Goal: Task Accomplishment & Management: Use online tool/utility

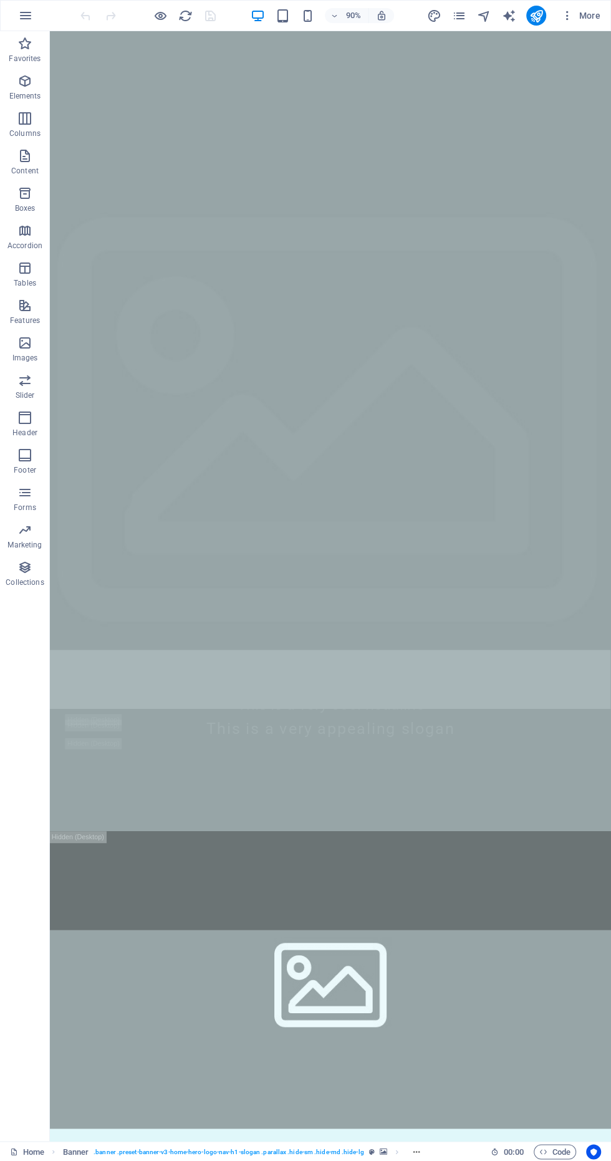
scroll to position [2077, 0]
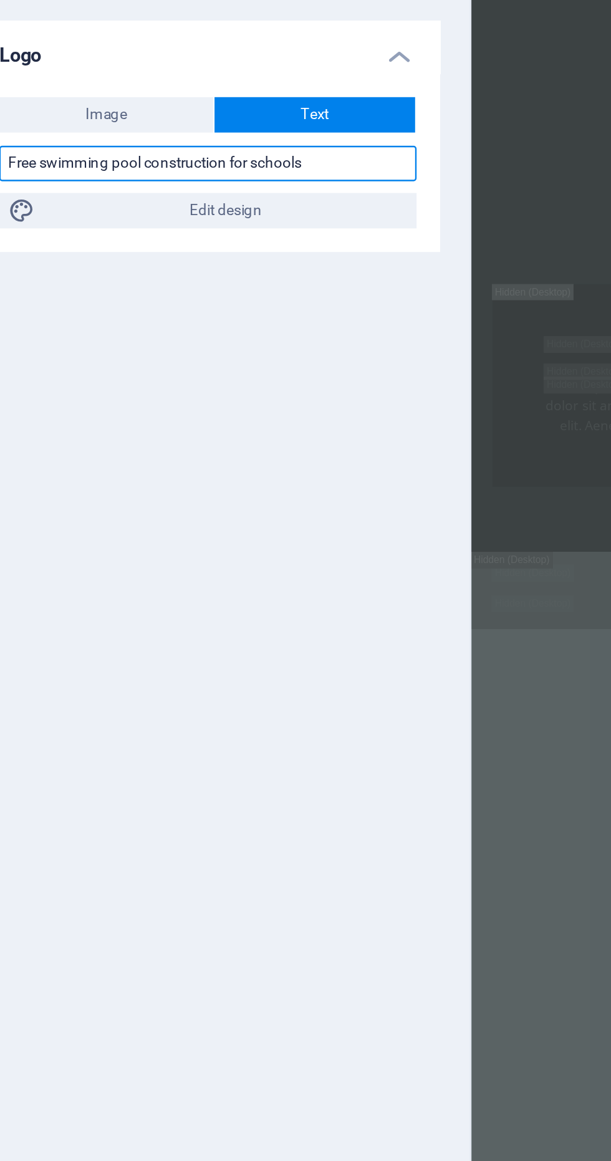
click at [137, 172] on input "Free swimming pool construction for schools" at bounding box center [158, 170] width 176 height 15
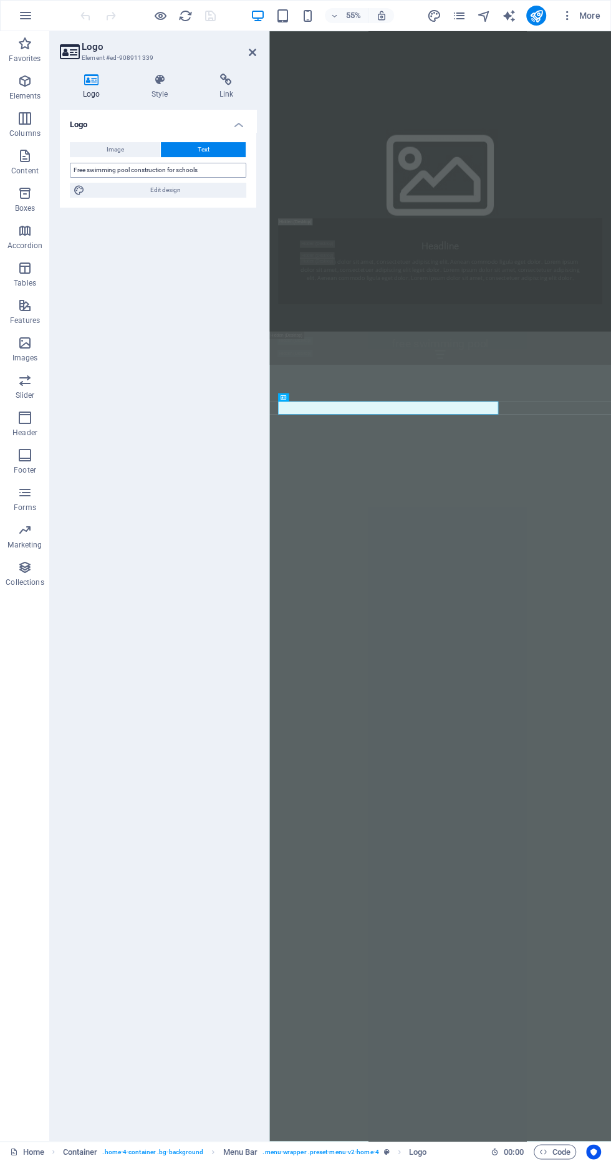
scroll to position [2752, 0]
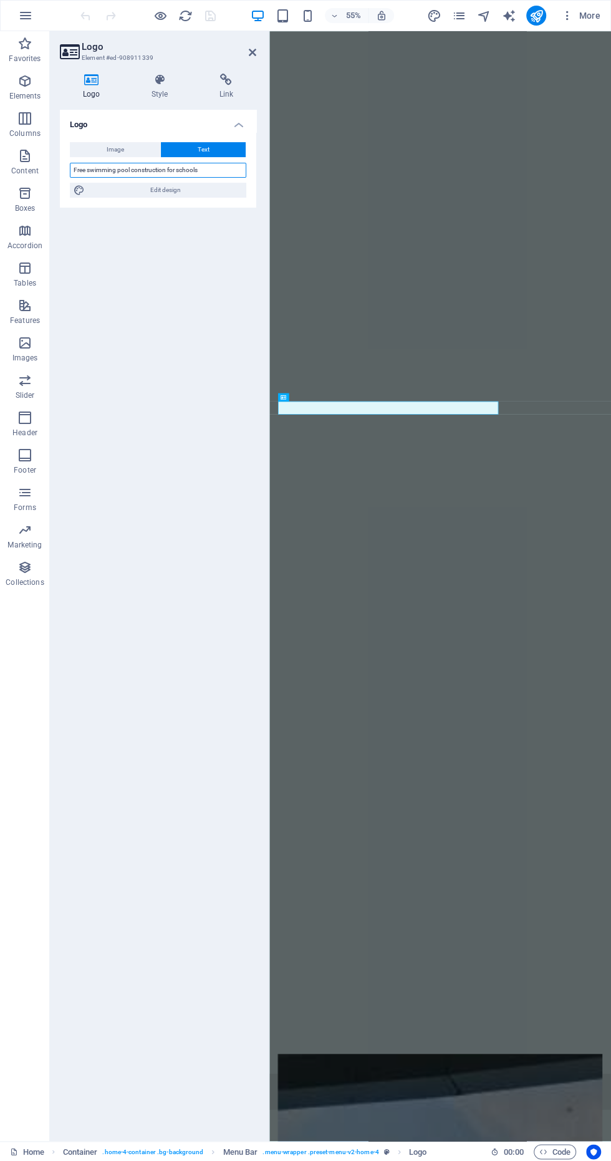
click at [213, 175] on input "Free swimming pool construction for schools" at bounding box center [158, 170] width 176 height 15
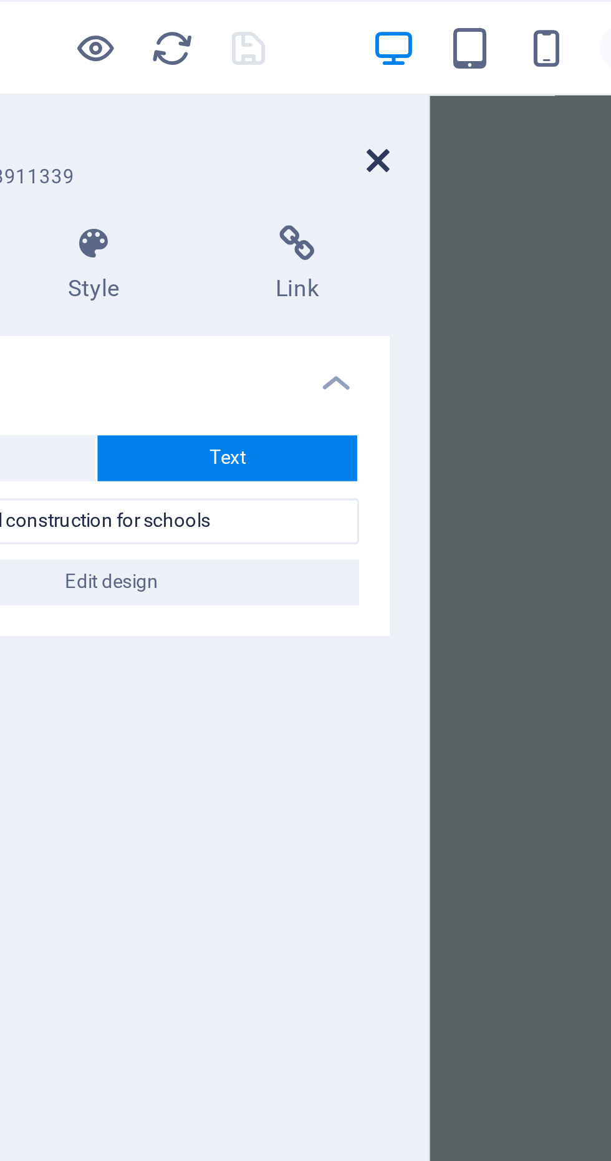
click at [251, 52] on icon at bounding box center [252, 52] width 7 height 10
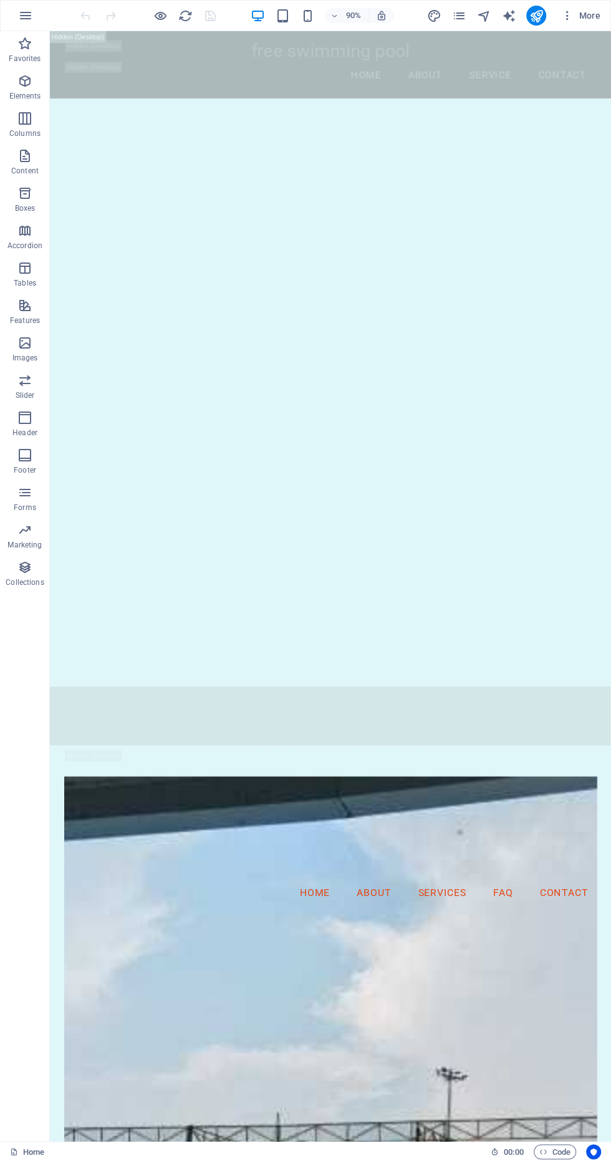
scroll to position [1914, 0]
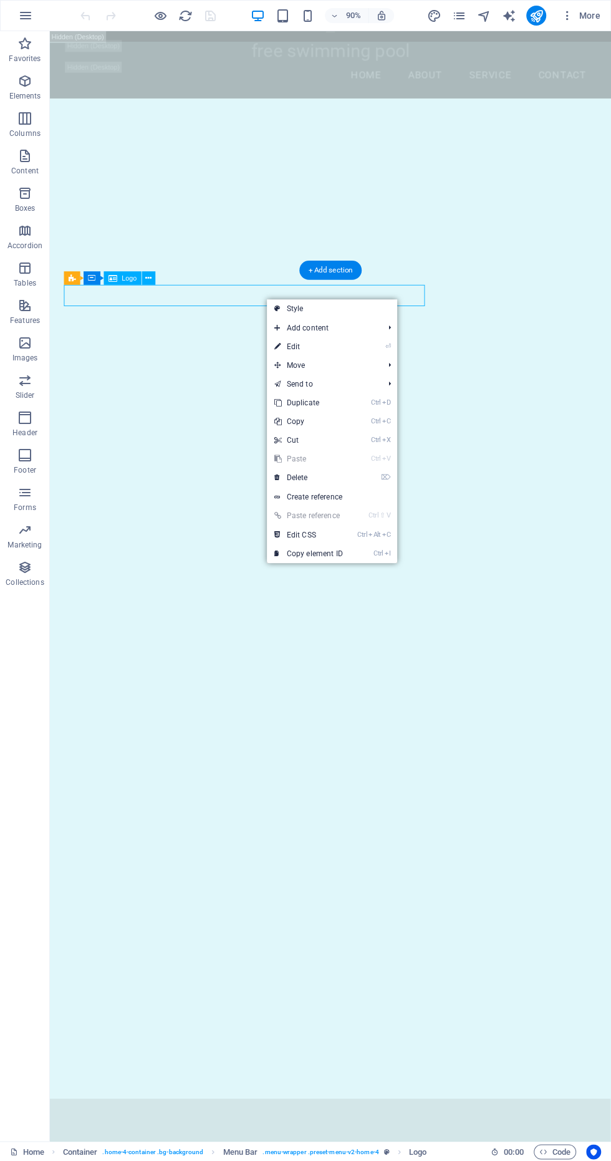
scroll to position [1913, 0]
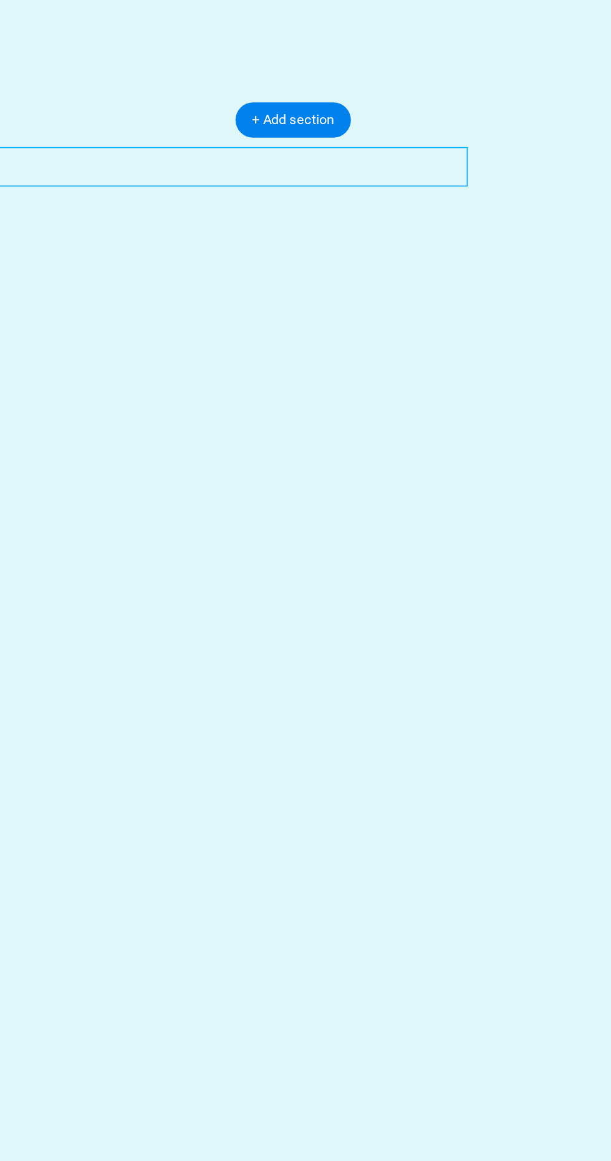
click at [124, 1053] on div "Free swimming pool construction for schools" at bounding box center [85, 1065] width 592 height 24
click at [21, 1053] on div "Free swimming pool construction for schools" at bounding box center [85, 1065] width 592 height 24
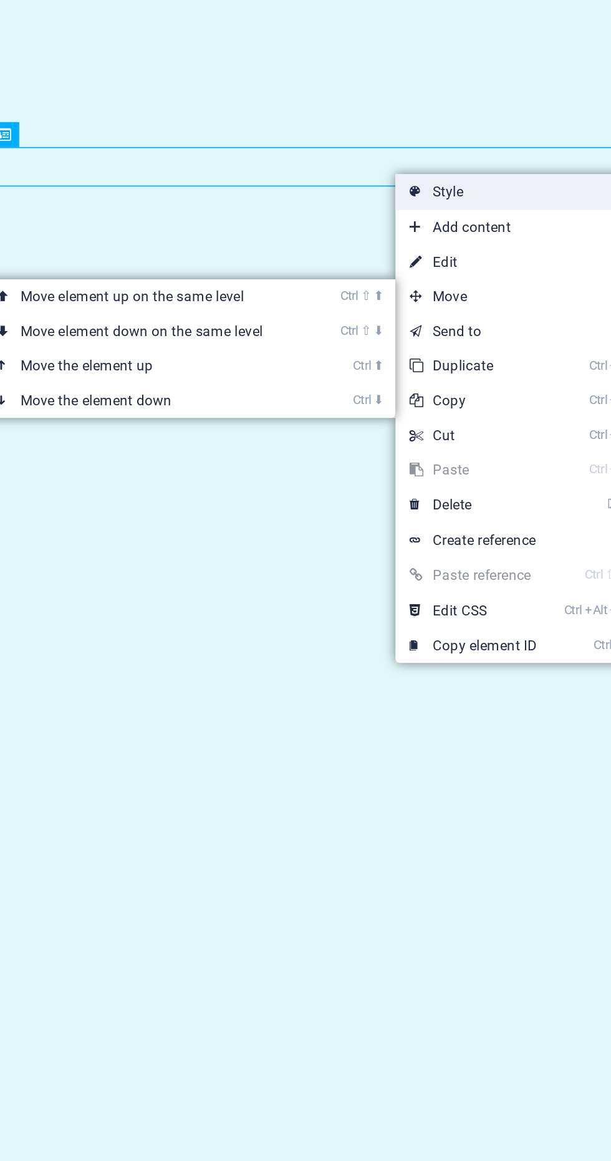
click at [346, 310] on link "Style" at bounding box center [350, 310] width 130 height 19
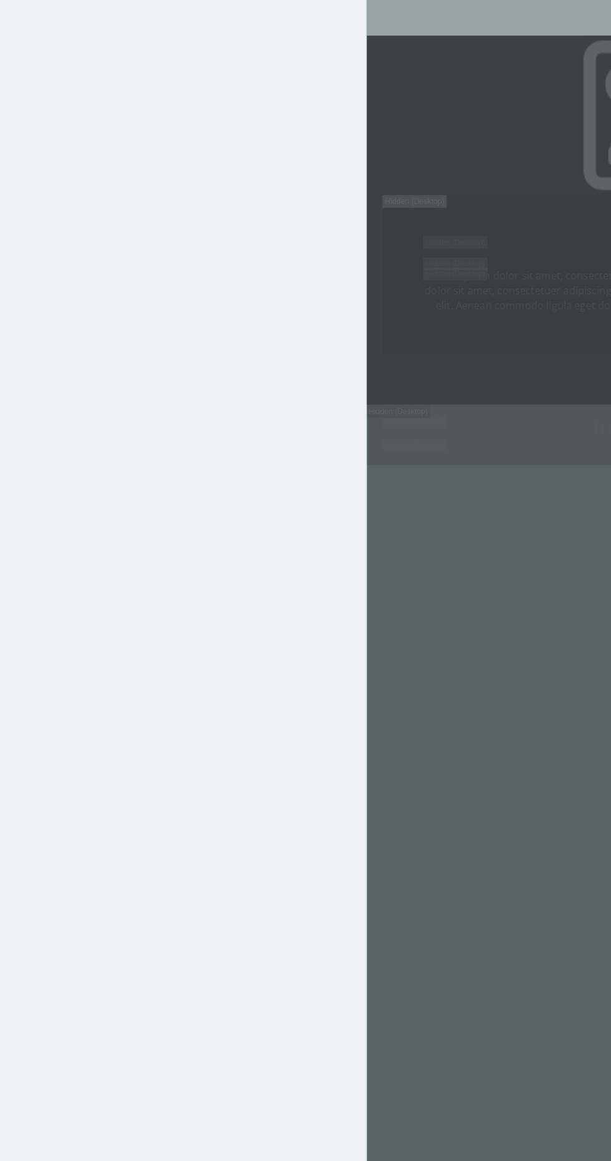
select select "vw"
select select "rem"
select select "vw"
select select "preset-menu-v2-home-4"
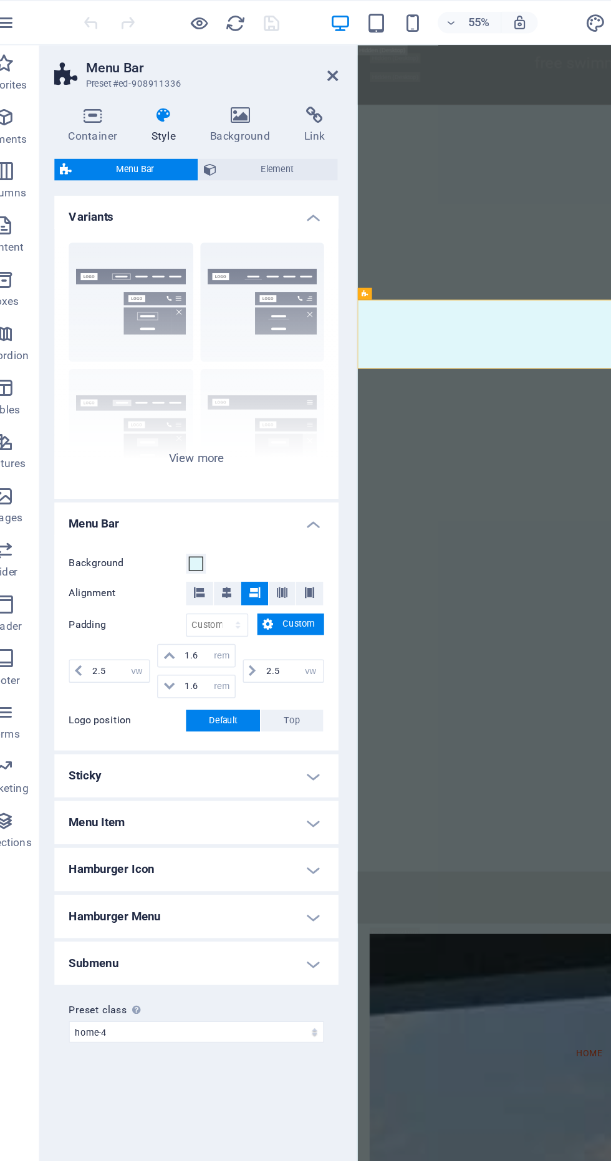
scroll to position [3038, 0]
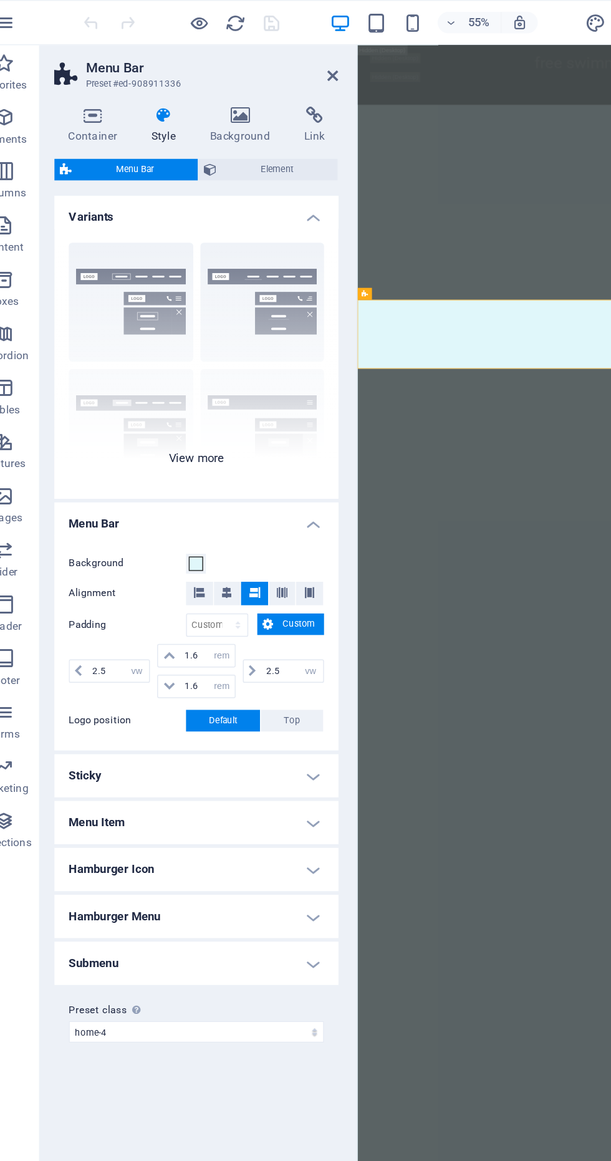
click at [165, 317] on div "Border Centered Default Fixed Loki Trigger Wide XXL" at bounding box center [158, 251] width 196 height 187
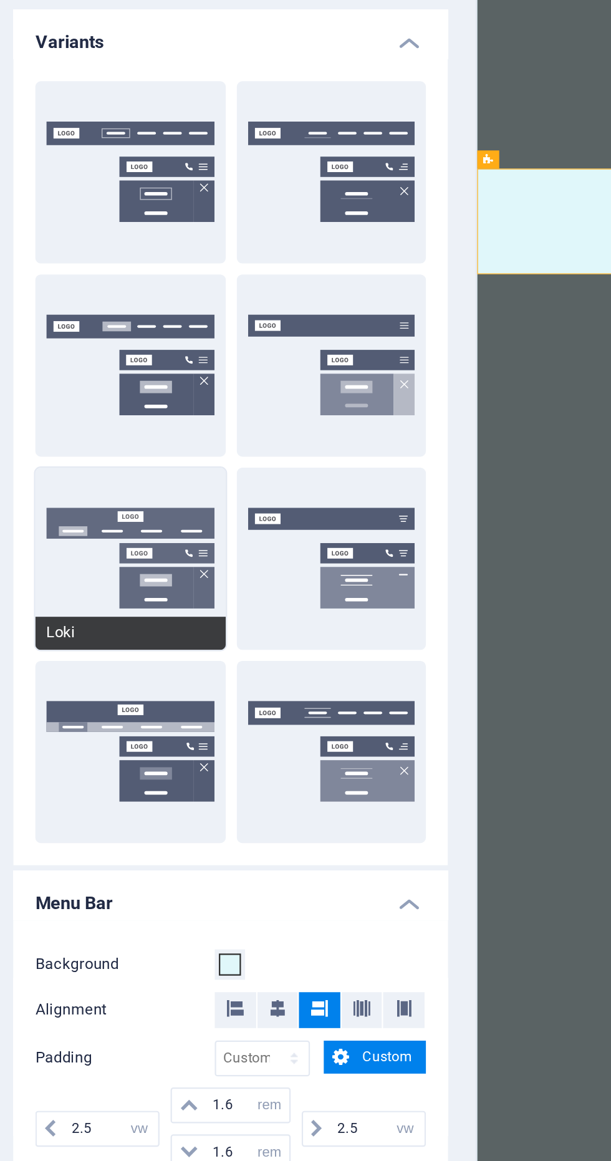
click at [128, 384] on button "Loki" at bounding box center [113, 383] width 86 height 82
type input "0"
select select "rem"
type input "0"
select select "rem"
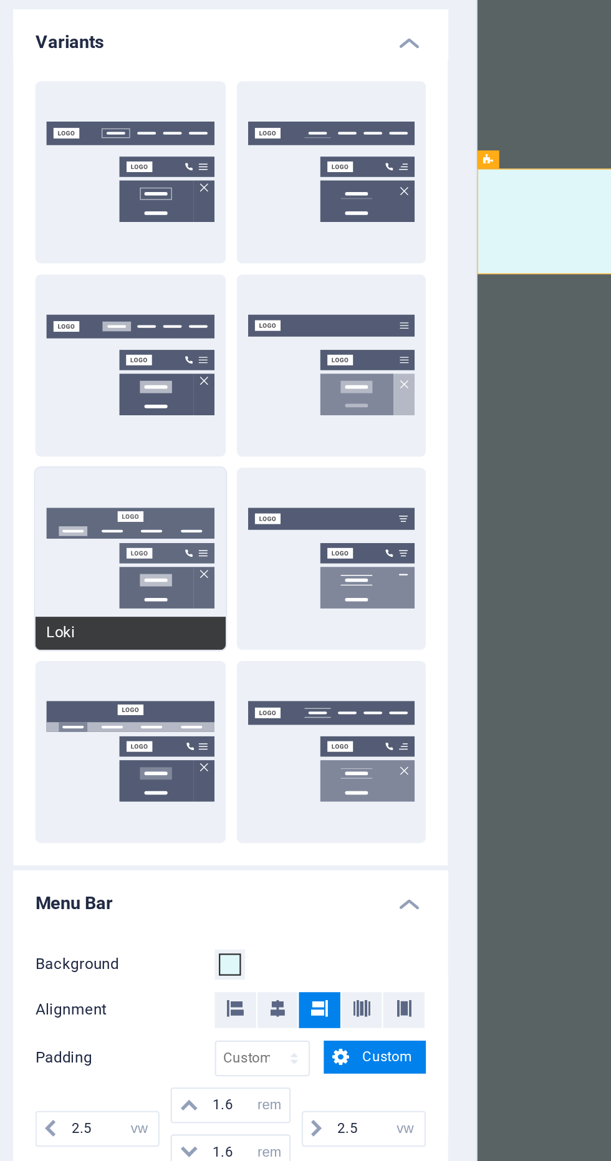
type input "0"
select select "rem"
select select "DISABLED_OPTION_VALUE"
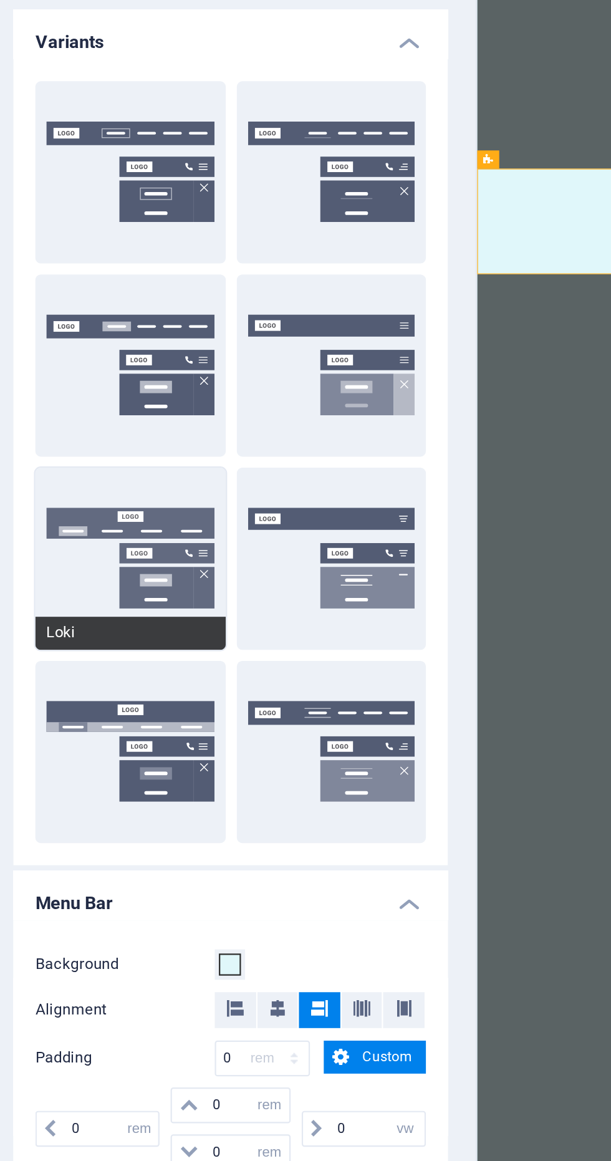
type input "2"
type input "1"
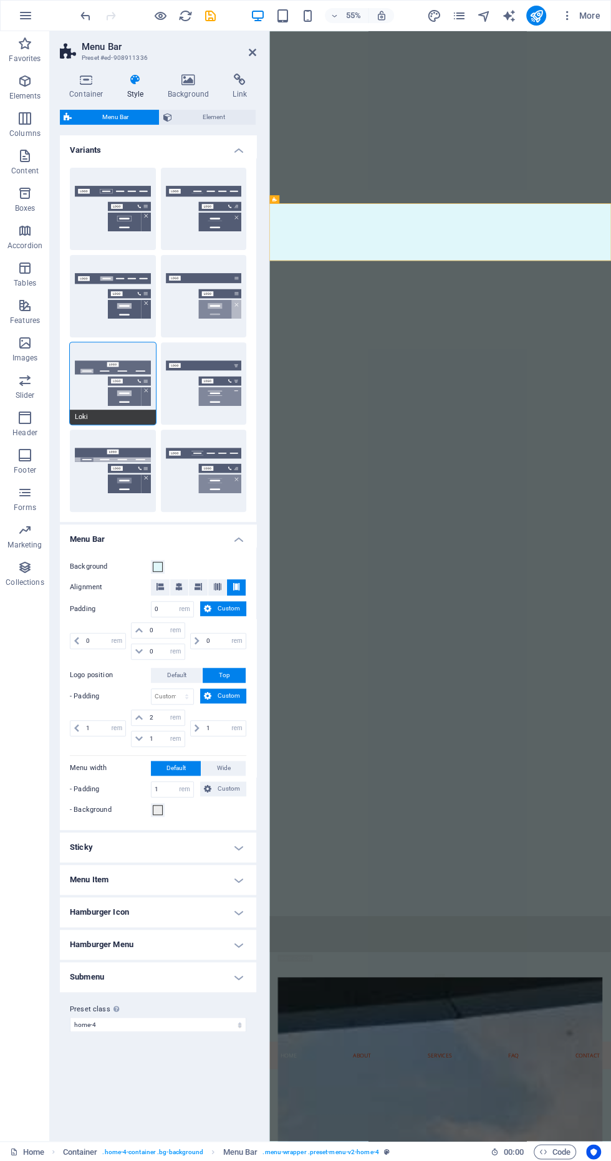
scroll to position [3044, 0]
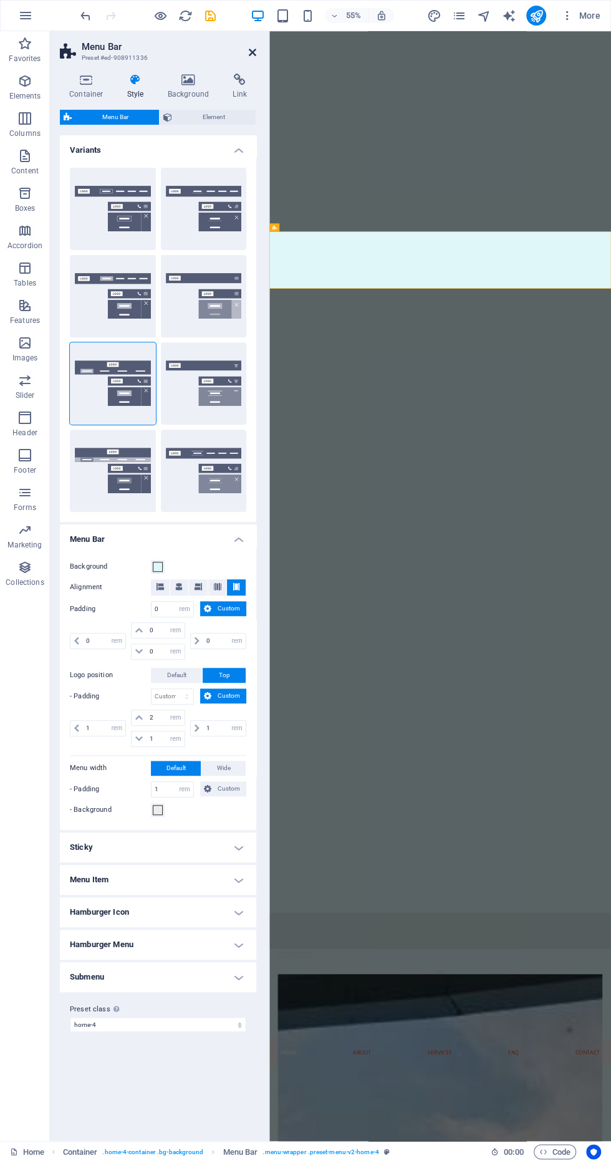
click at [253, 52] on icon at bounding box center [252, 52] width 7 height 10
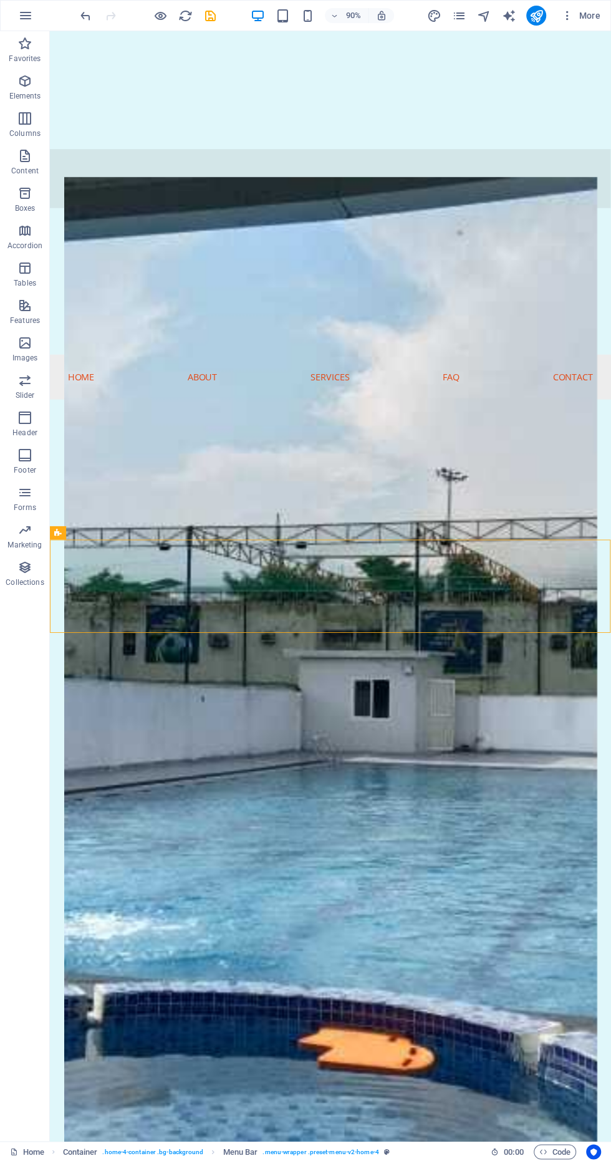
scroll to position [1666, 0]
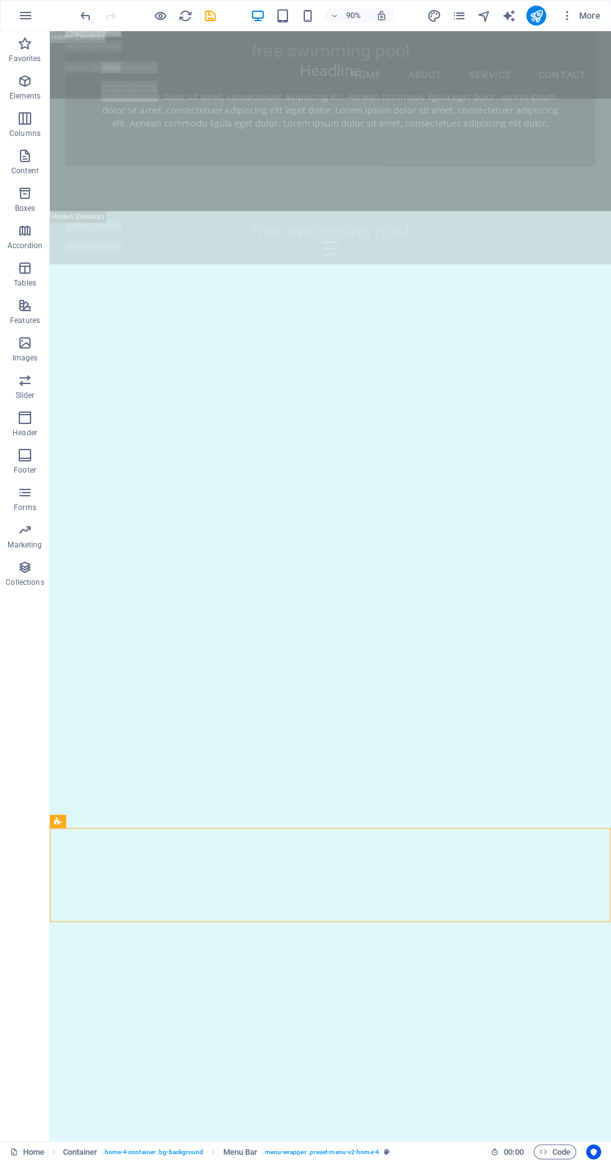
scroll to position [1345, 0]
